Goal: Communication & Community: Answer question/provide support

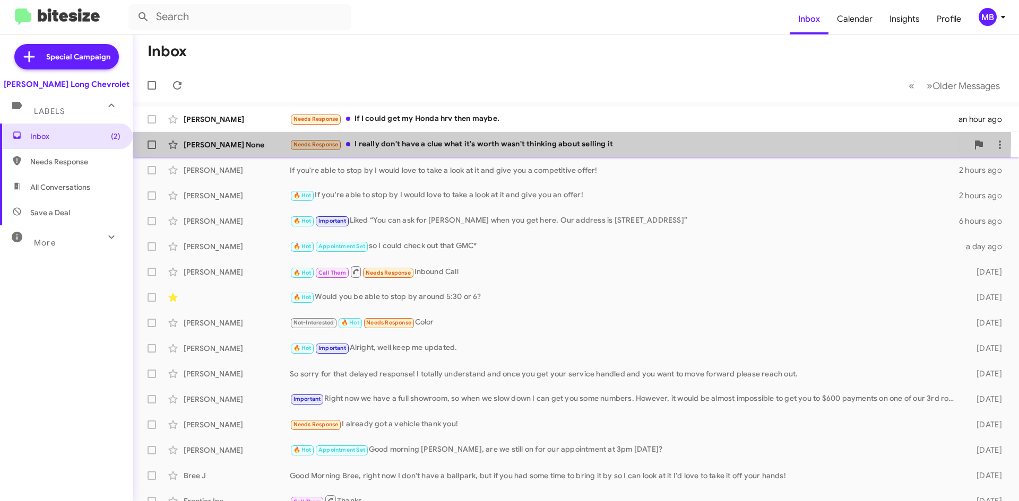
click at [512, 142] on div "Needs Response I really don't have a clue what it's worth wasn't thinking about…" at bounding box center [629, 144] width 678 height 12
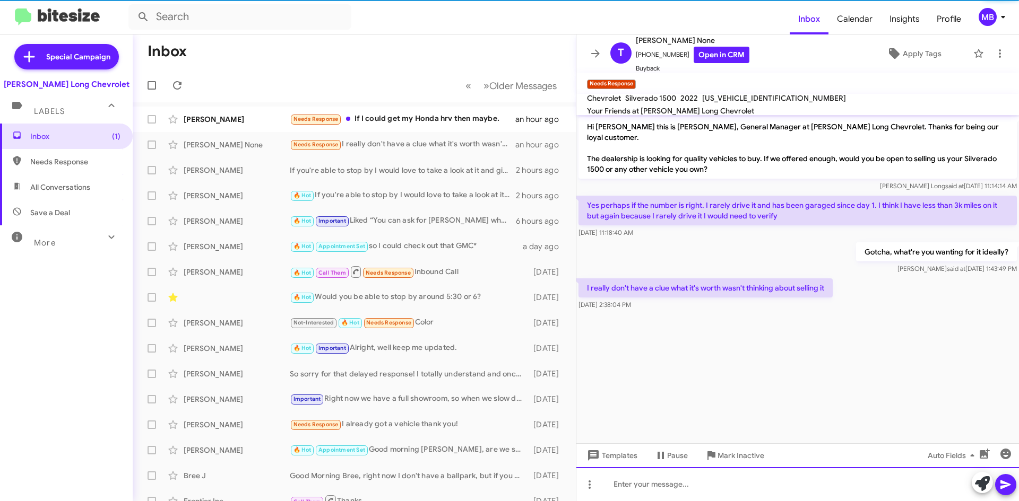
drag, startPoint x: 869, startPoint y: 484, endPoint x: 873, endPoint y: 479, distance: 6.0
click at [871, 482] on div at bounding box center [797, 484] width 442 height 34
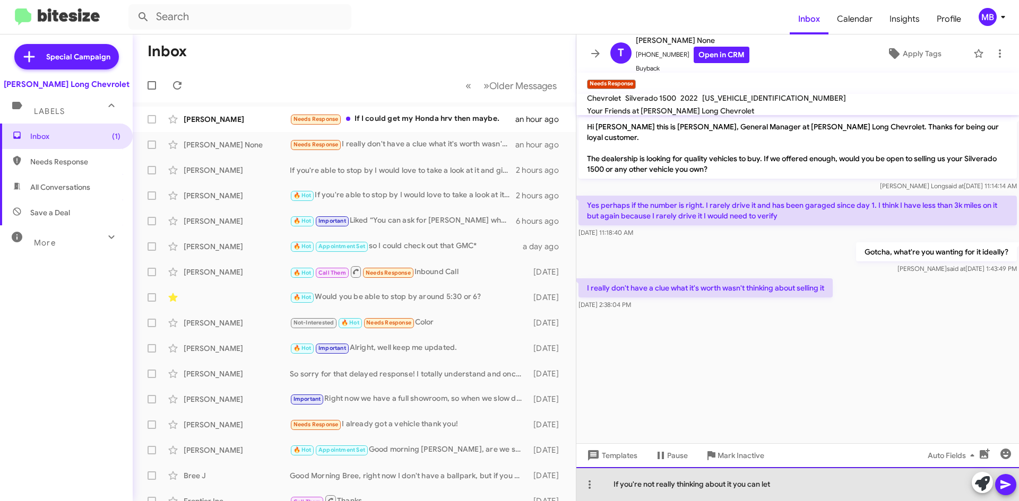
click at [801, 482] on div "If you're not really thinking about it you can let" at bounding box center [797, 484] width 442 height 34
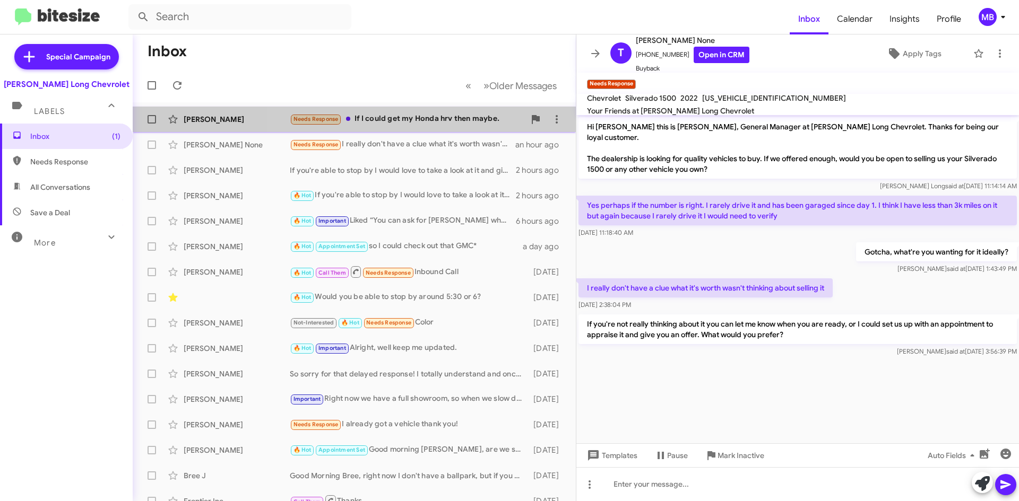
click at [424, 120] on div "Needs Response If I could get my Honda hrv then maybe." at bounding box center [407, 119] width 235 height 12
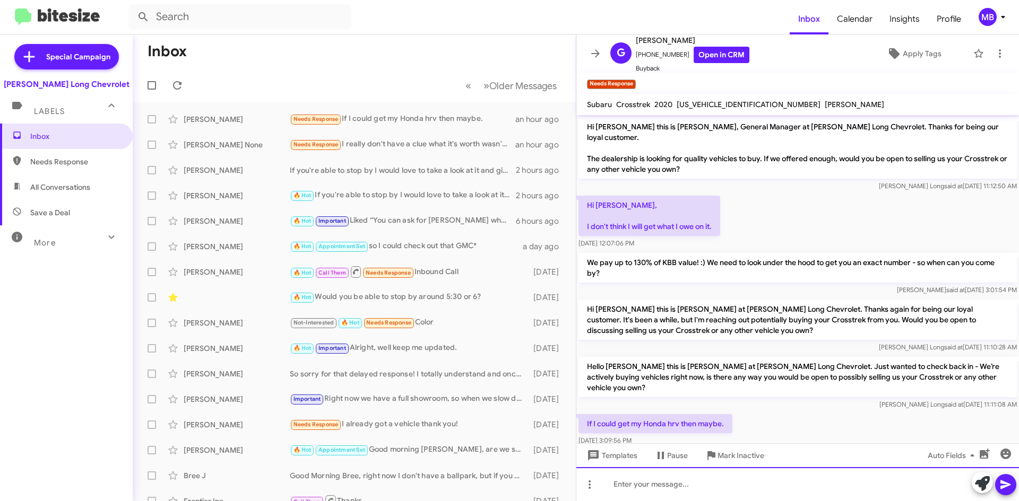
click at [695, 483] on div at bounding box center [797, 484] width 442 height 34
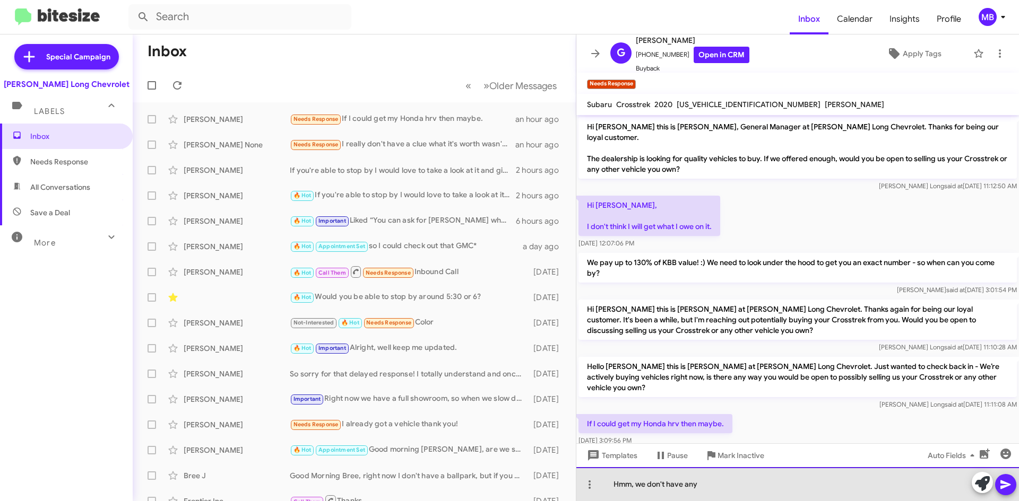
click at [764, 492] on div "Hmm, we don't have any" at bounding box center [797, 484] width 442 height 34
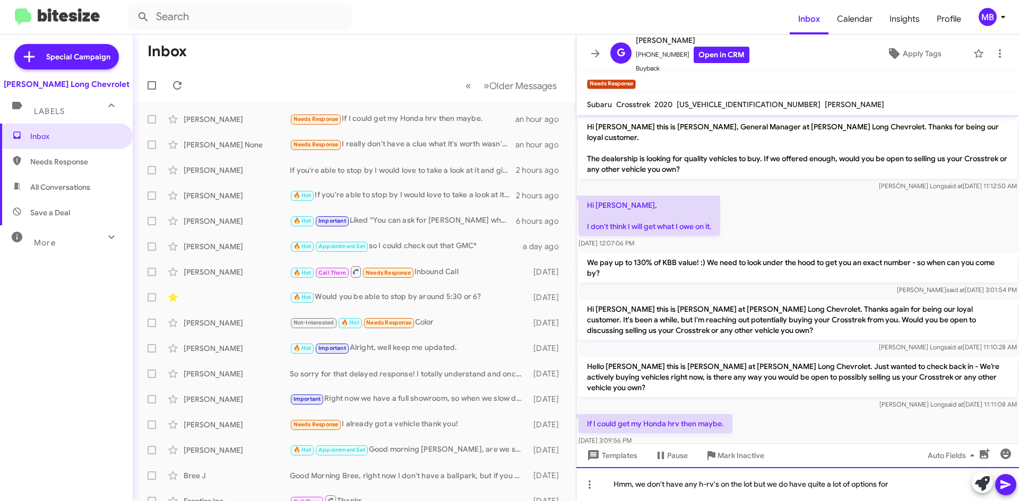
click at [707, 482] on div "Hmm, we don't have any h-rv's on the lot but we do have quite a lot of options …" at bounding box center [797, 484] width 442 height 34
click at [901, 482] on div "Hmm, we don't have any hr-v's on the lot but we do have quite a lot of options …" at bounding box center [797, 484] width 442 height 34
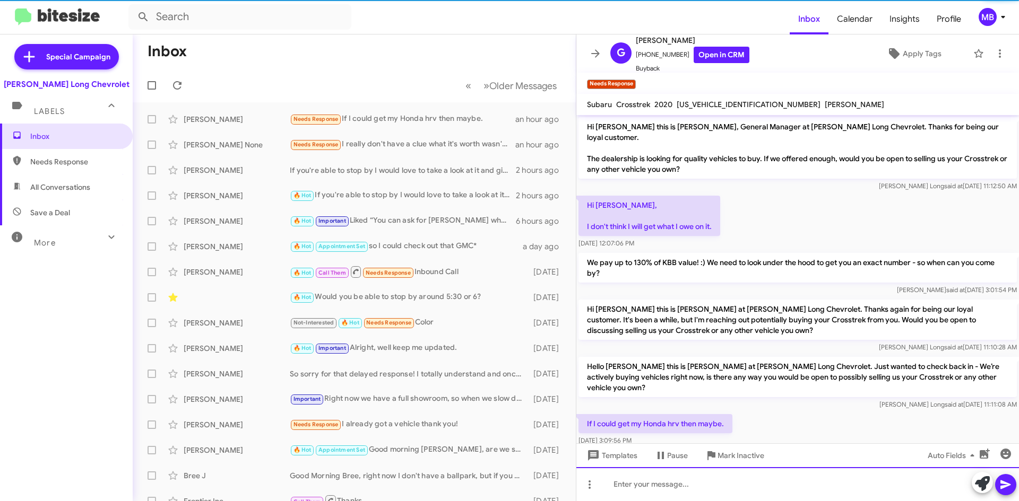
scroll to position [59, 0]
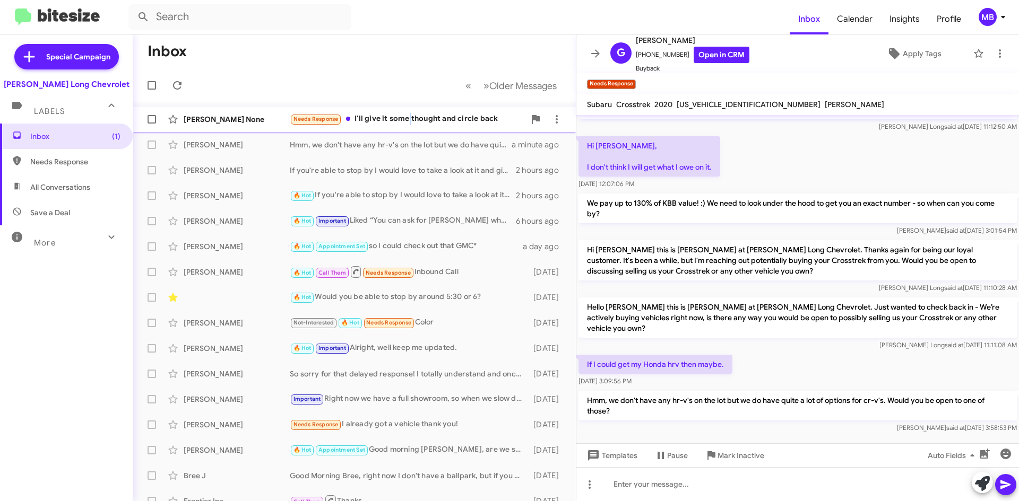
drag, startPoint x: 412, startPoint y: 123, endPoint x: 405, endPoint y: 125, distance: 7.2
click at [405, 125] on div "Needs Response I'll give it some thought and circle back" at bounding box center [407, 119] width 235 height 12
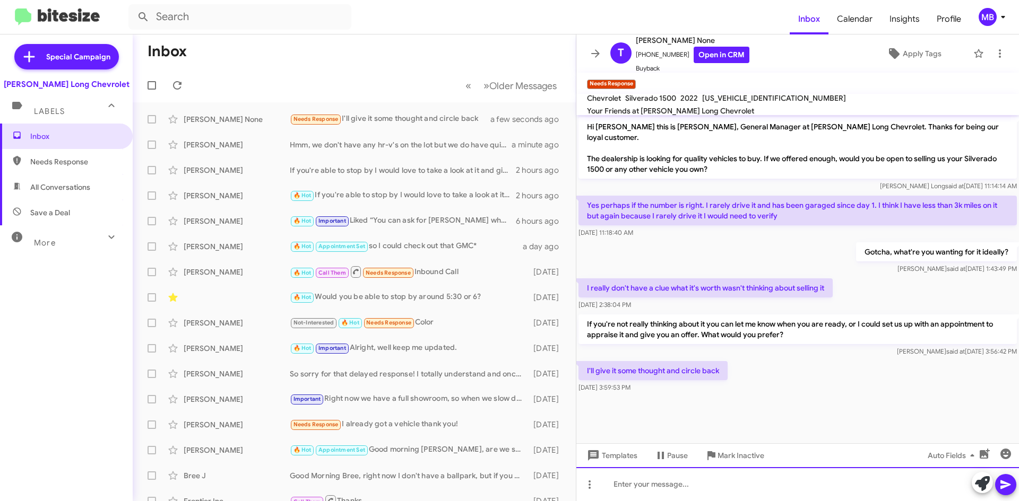
click at [674, 493] on div at bounding box center [797, 484] width 442 height 34
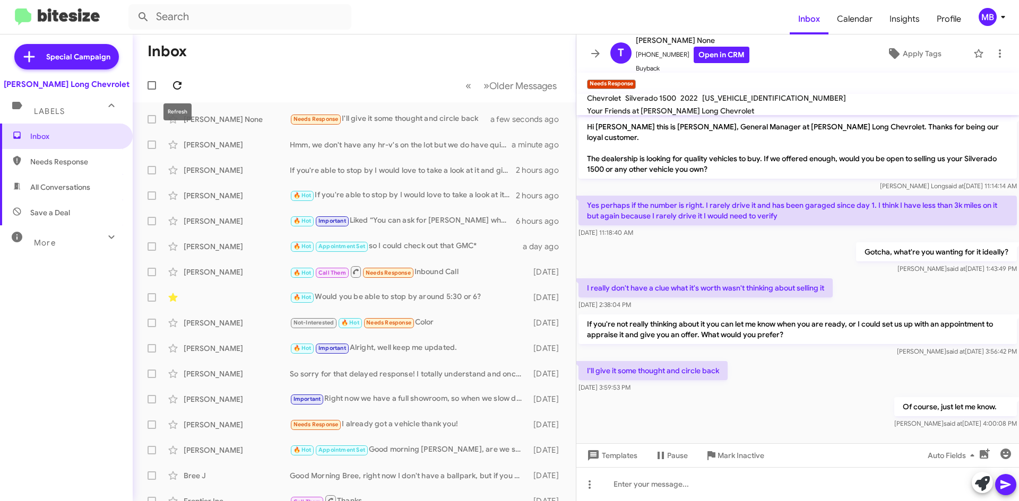
click at [171, 86] on icon at bounding box center [177, 85] width 13 height 13
click at [476, 121] on div "Needs Response No I prefer the HR-V" at bounding box center [407, 119] width 235 height 12
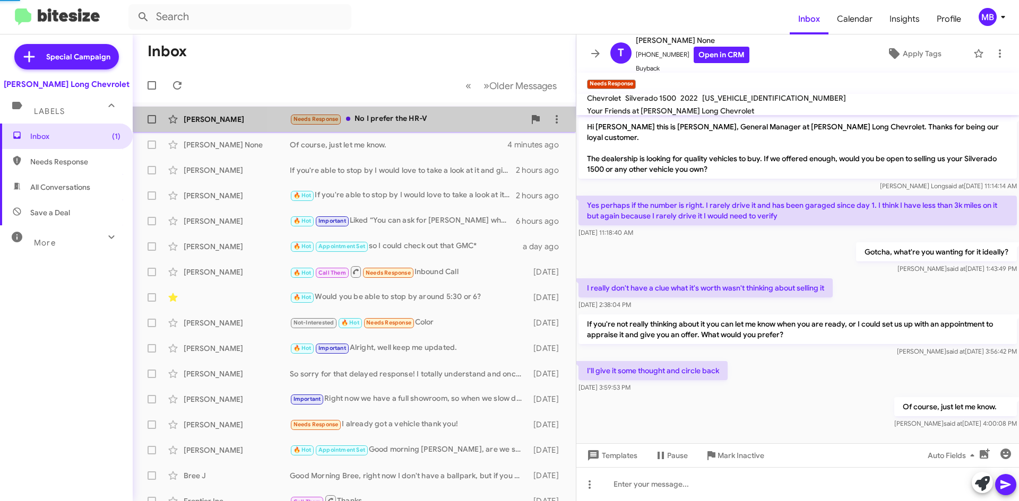
scroll to position [98, 0]
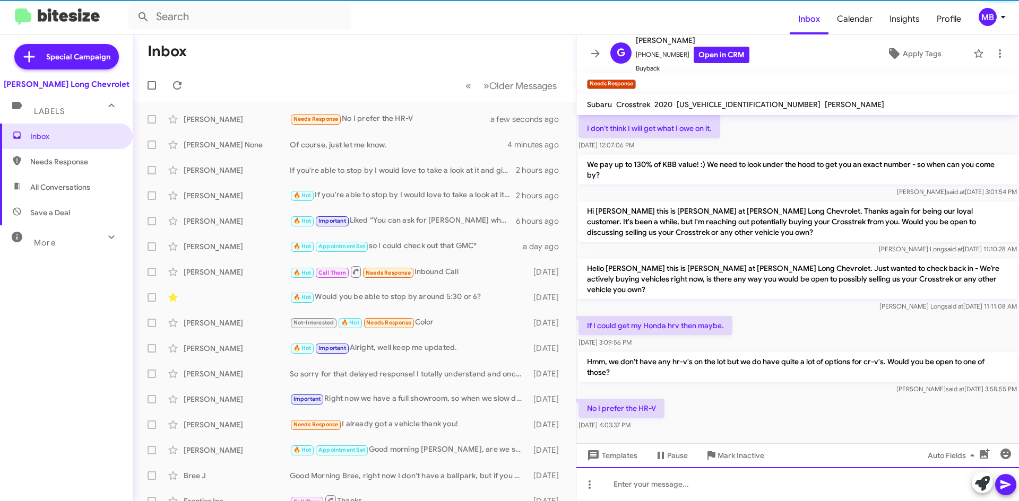
drag, startPoint x: 749, startPoint y: 480, endPoint x: 731, endPoint y: 475, distance: 18.0
click at [747, 486] on div at bounding box center [797, 484] width 442 height 34
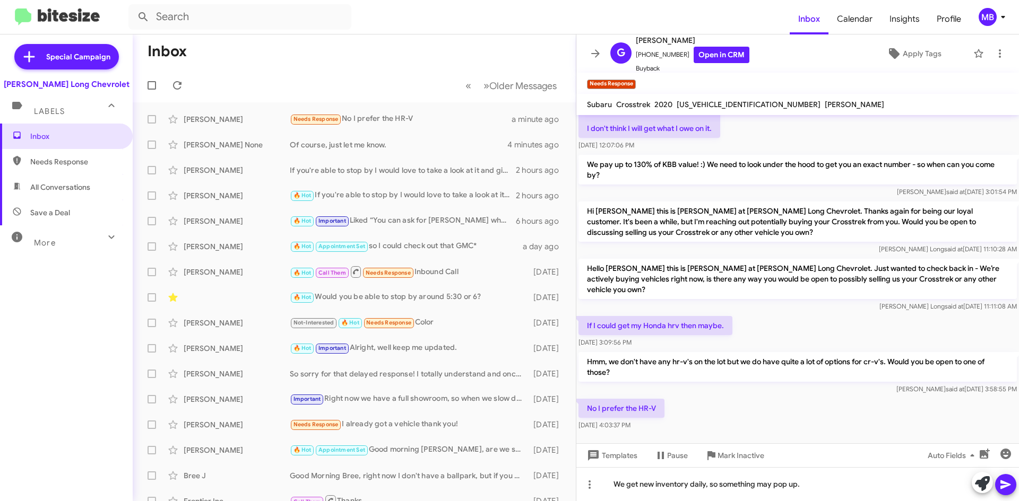
click at [1005, 489] on icon at bounding box center [1005, 485] width 13 height 13
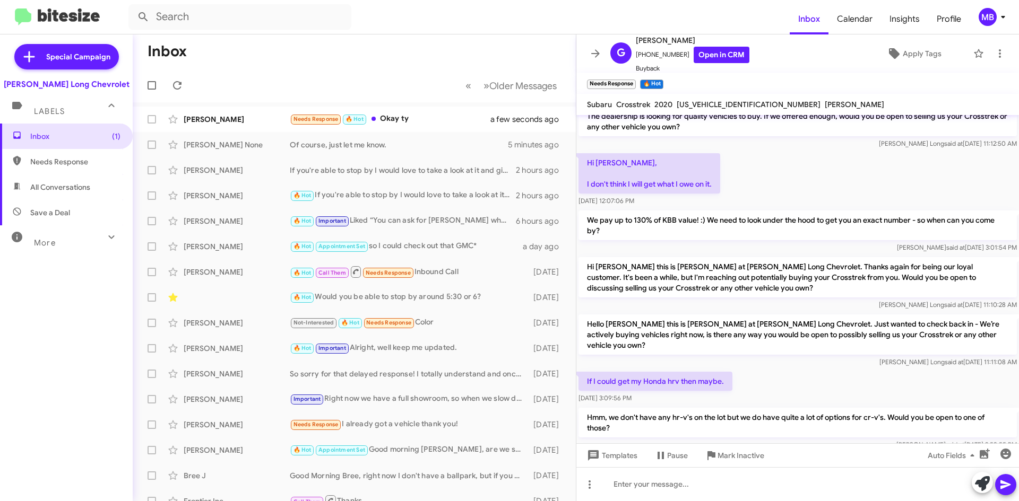
scroll to position [176, 0]
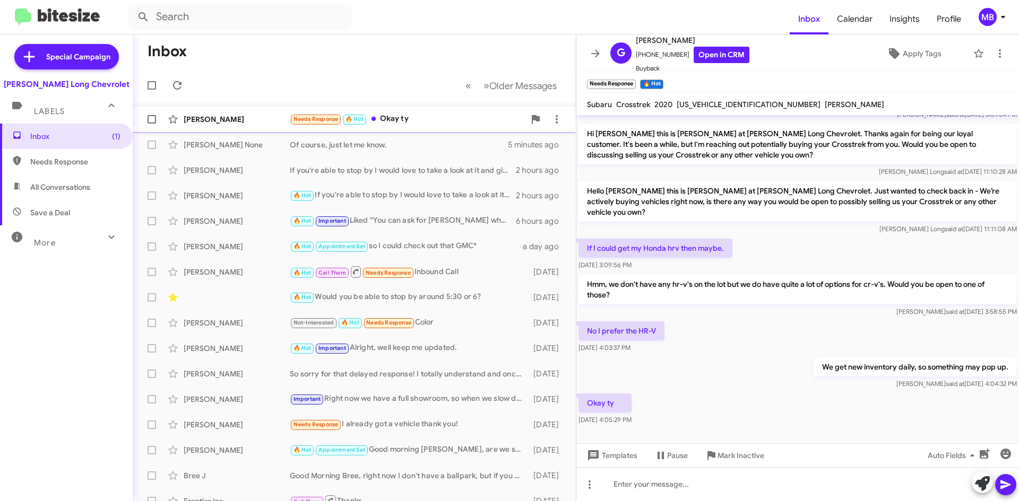
click at [397, 121] on div "Needs Response 🔥 Hot Okay ty" at bounding box center [407, 119] width 235 height 12
